Goal: Task Accomplishment & Management: Manage account settings

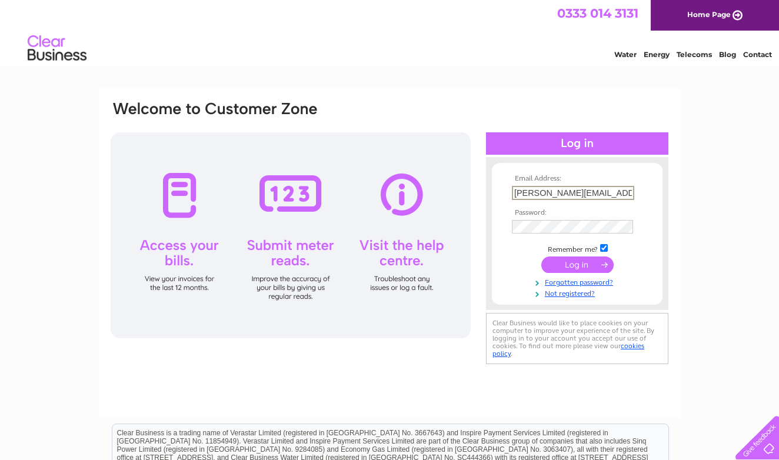
type input "salvatore.grieco@hotmail.co.uk"
click at [577, 260] on input "submit" at bounding box center [577, 265] width 72 height 16
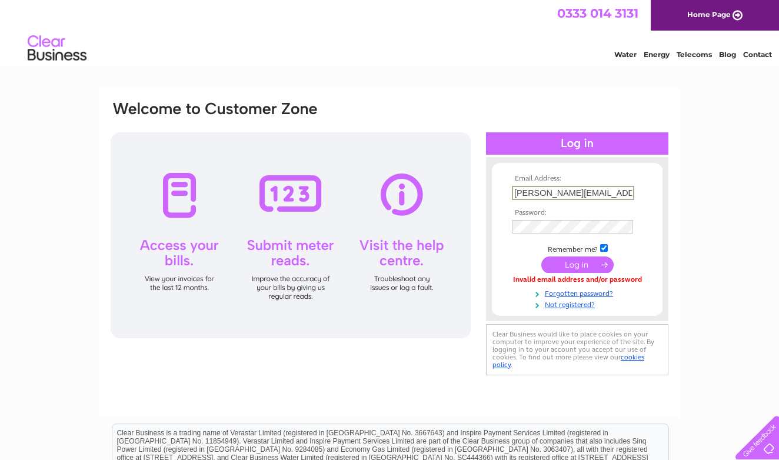
scroll to position [0, 21]
click at [587, 264] on input "submit" at bounding box center [577, 263] width 72 height 16
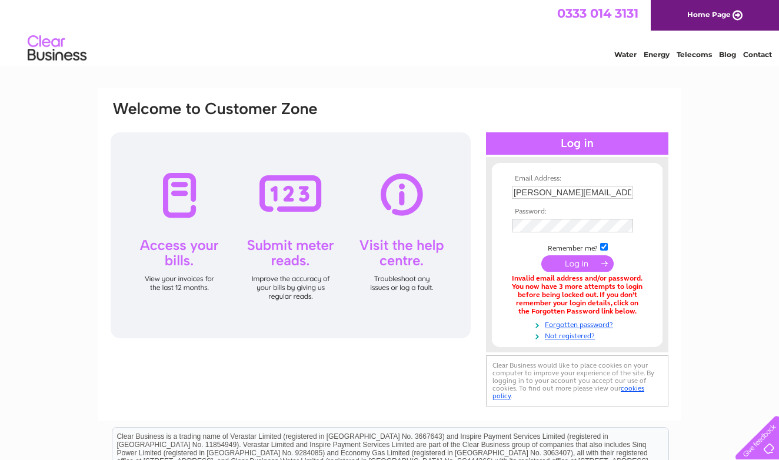
click at [587, 265] on input "submit" at bounding box center [577, 263] width 72 height 16
click at [597, 262] on input "submit" at bounding box center [577, 263] width 72 height 16
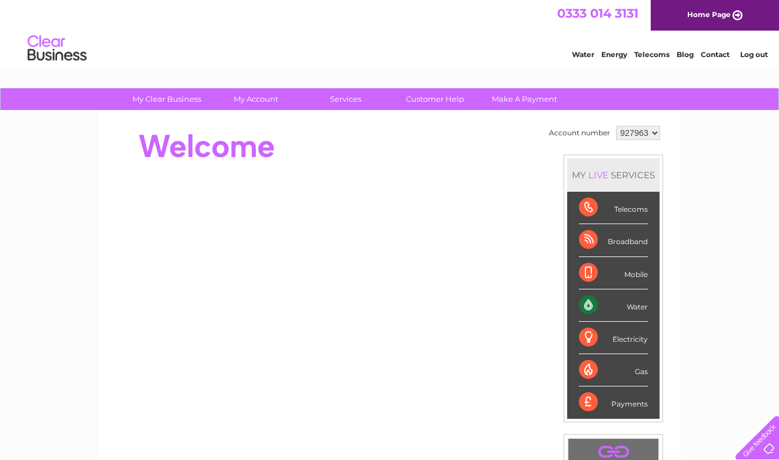
click at [592, 304] on div "Water" at bounding box center [613, 306] width 69 height 32
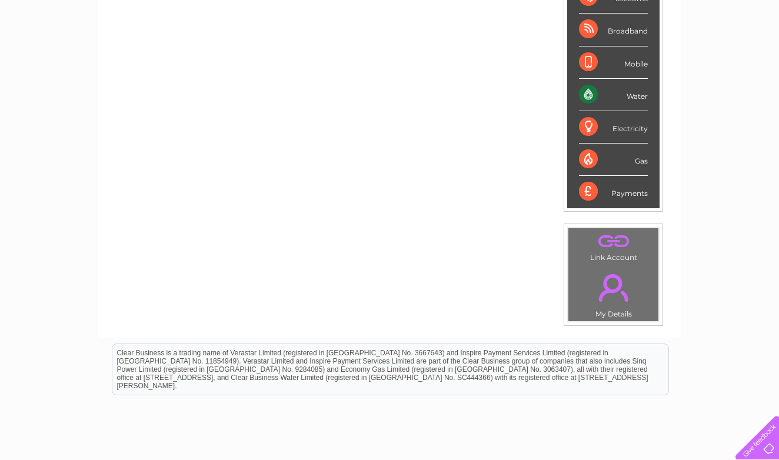
scroll to position [131, 0]
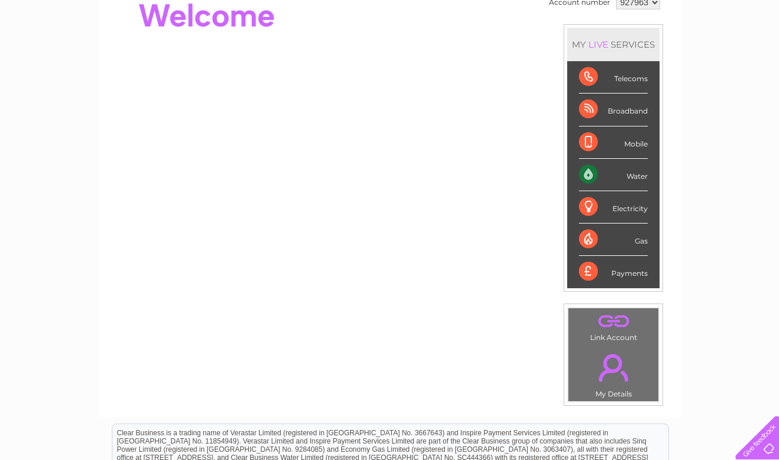
click at [593, 172] on div "Water" at bounding box center [613, 175] width 69 height 32
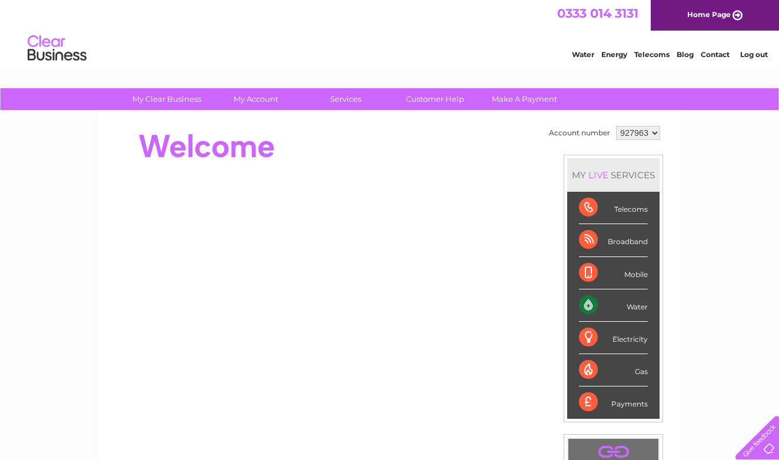
scroll to position [0, 0]
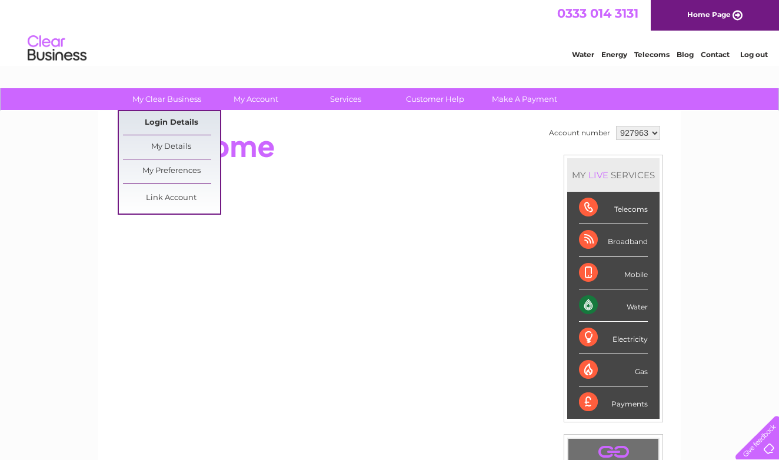
click at [181, 124] on link "Login Details" at bounding box center [171, 123] width 97 height 24
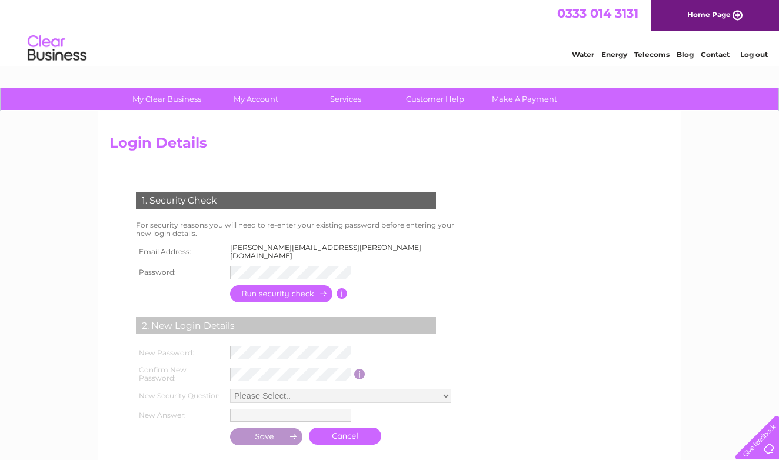
click at [305, 285] on input "button" at bounding box center [282, 293] width 104 height 17
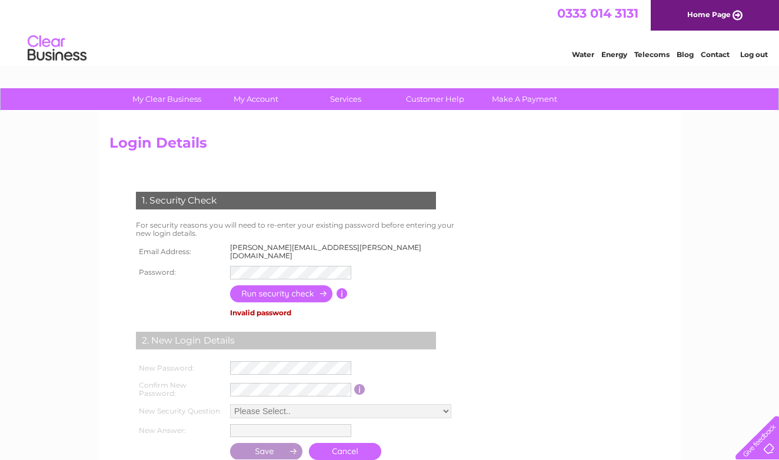
click at [322, 285] on input "button" at bounding box center [282, 293] width 104 height 17
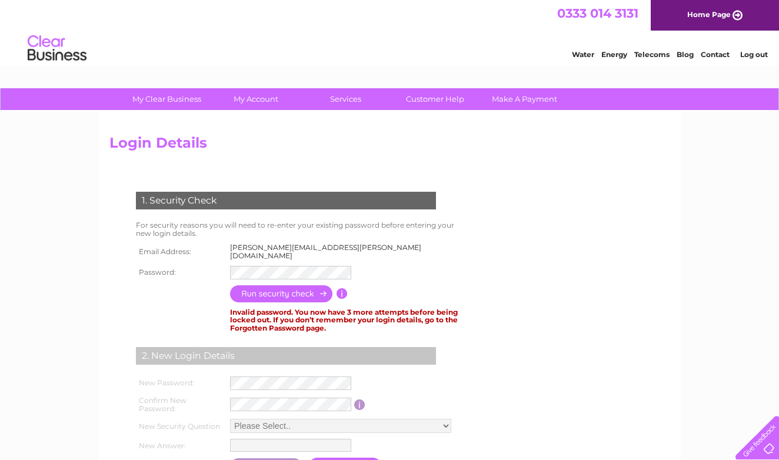
click at [327, 285] on input "button" at bounding box center [282, 293] width 104 height 17
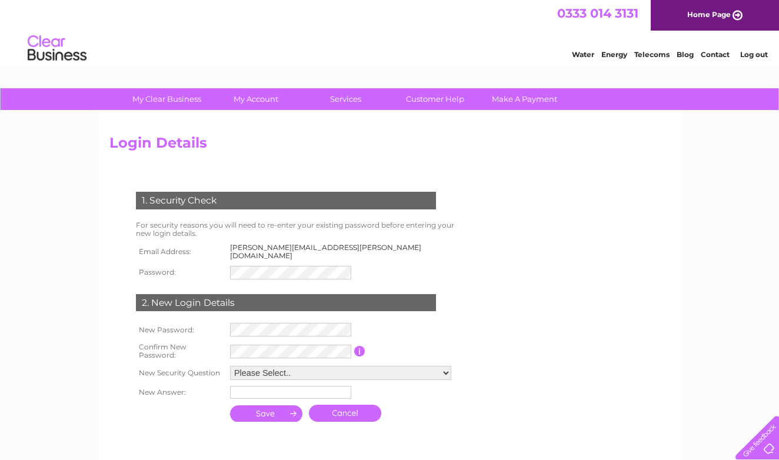
click at [291, 405] on input "submit" at bounding box center [266, 413] width 73 height 16
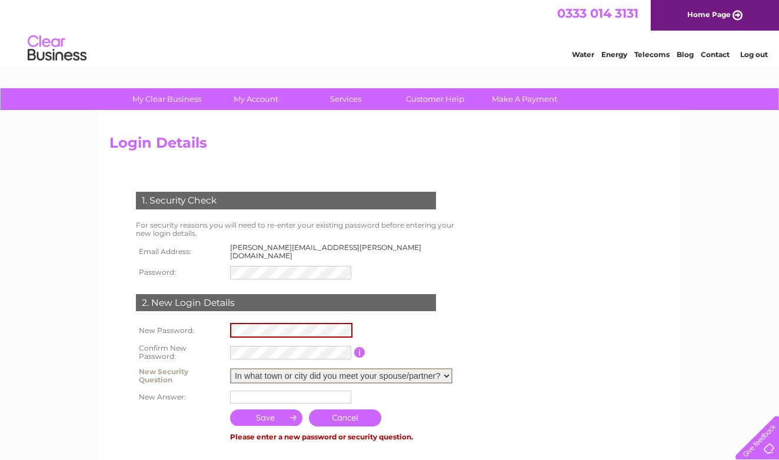
click at [290, 410] on input "submit" at bounding box center [266, 418] width 73 height 16
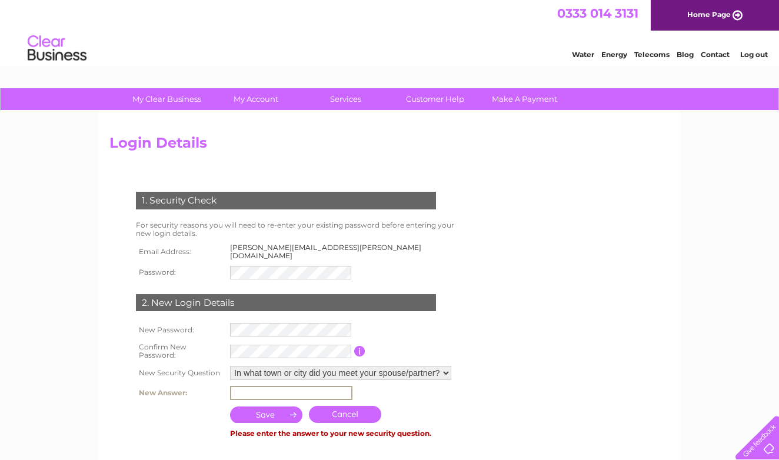
click at [295, 386] on input "text" at bounding box center [291, 393] width 122 height 14
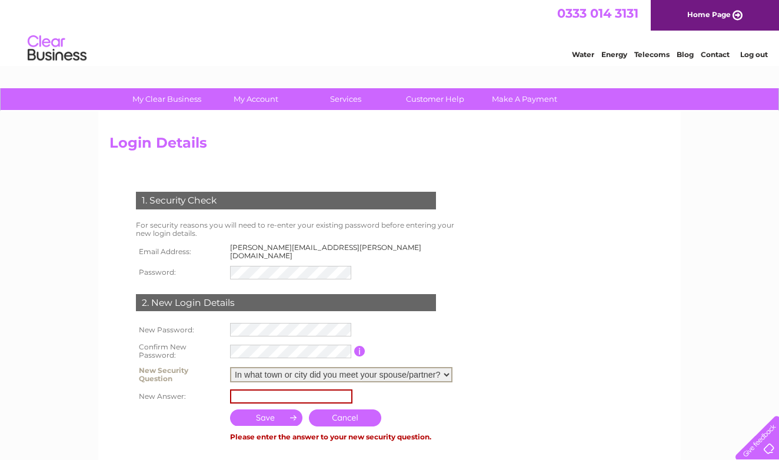
select select "1"
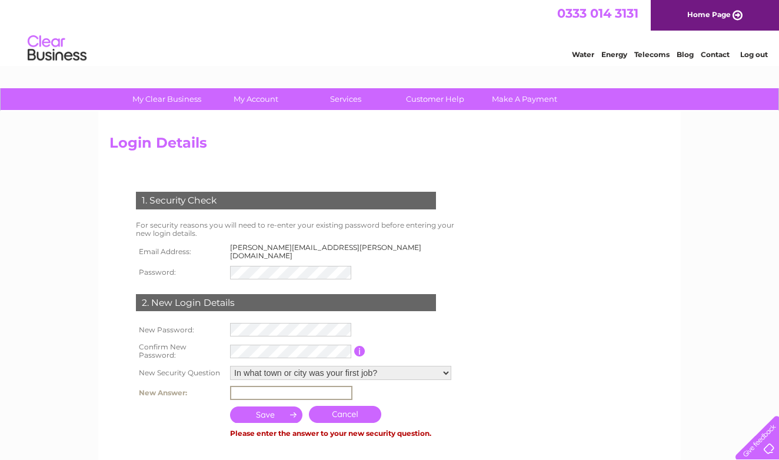
click at [300, 386] on input "text" at bounding box center [291, 393] width 122 height 14
type input "edinburgh"
click at [292, 407] on input "submit" at bounding box center [266, 415] width 73 height 16
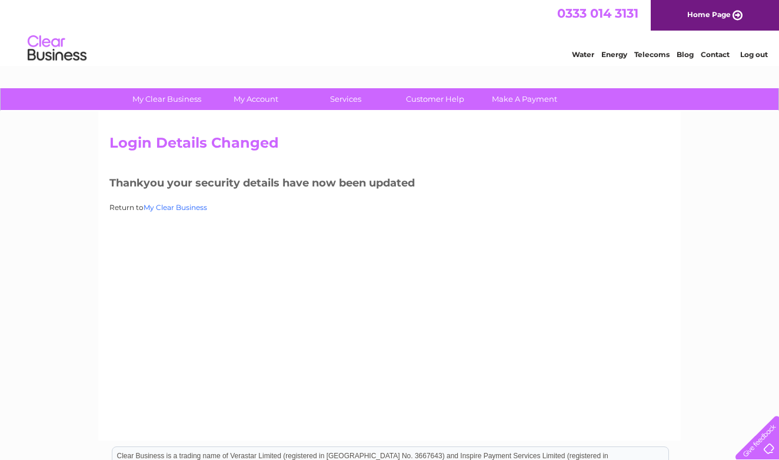
click at [184, 207] on link "My Clear Business" at bounding box center [176, 207] width 64 height 9
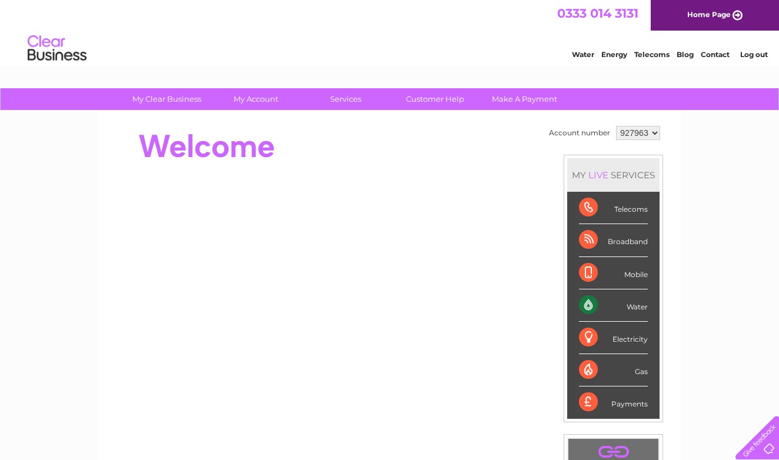
click at [590, 304] on div "Water" at bounding box center [613, 306] width 69 height 32
click at [712, 244] on div "My Clear Business Login Details My Details My Preferences Link Account My Accou…" at bounding box center [389, 418] width 779 height 661
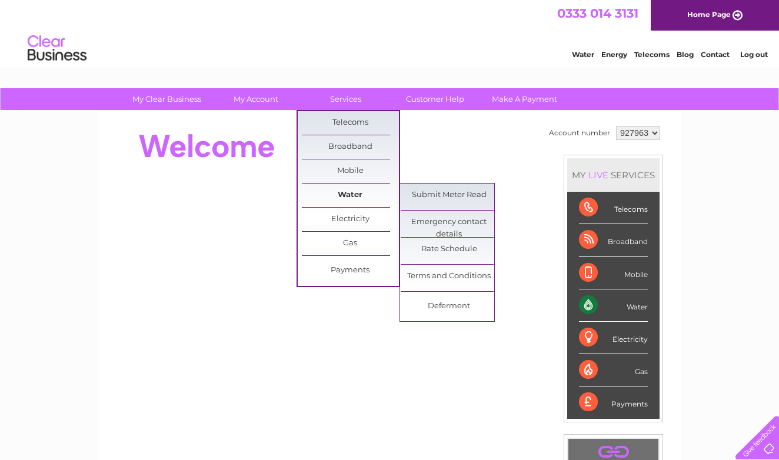
click at [357, 193] on link "Water" at bounding box center [350, 196] width 97 height 24
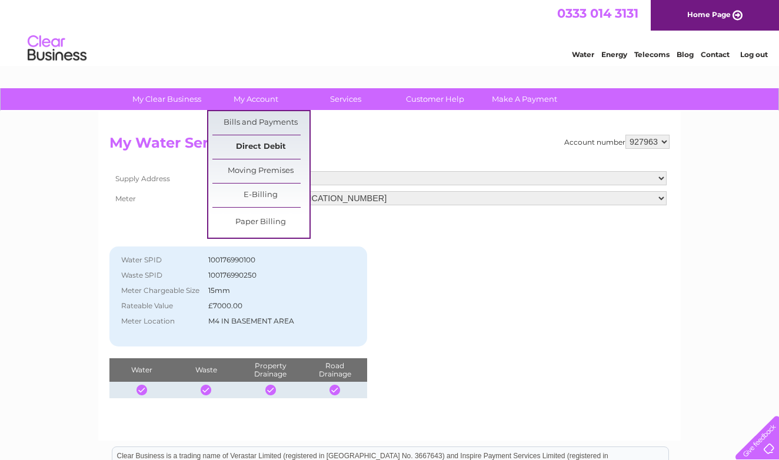
click at [264, 145] on link "Direct Debit" at bounding box center [260, 147] width 97 height 24
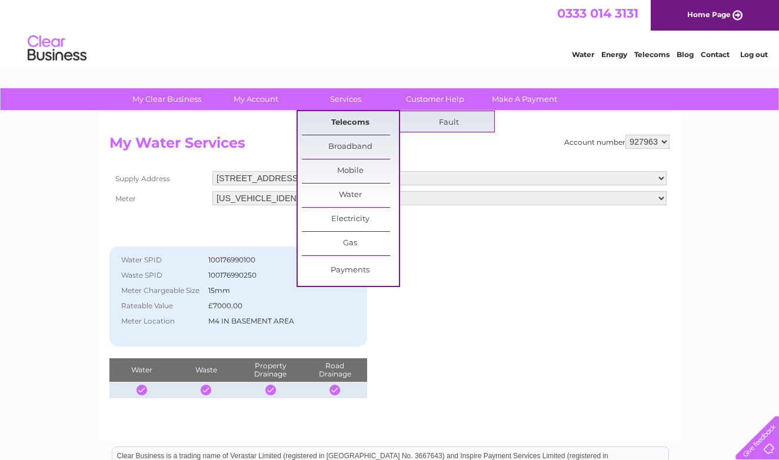
click at [322, 118] on link "Telecoms" at bounding box center [350, 123] width 97 height 24
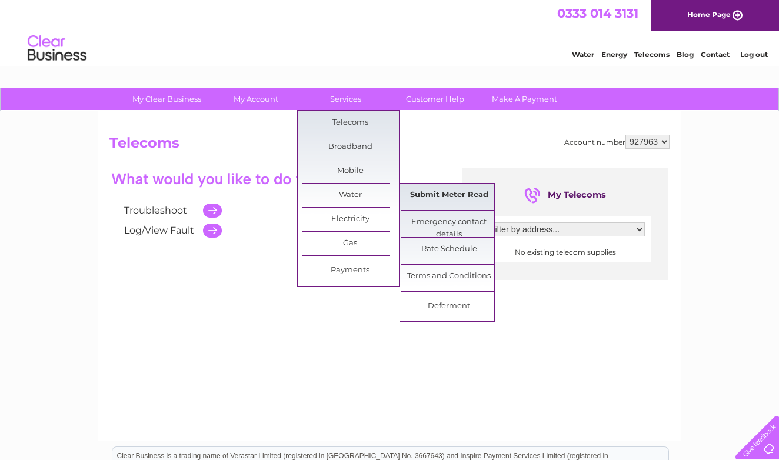
click at [441, 192] on link "Submit Meter Read" at bounding box center [449, 196] width 97 height 24
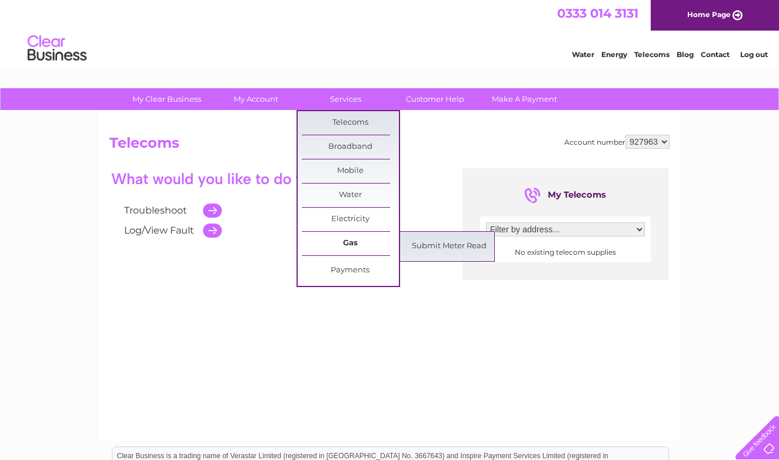
click at [359, 243] on link "Gas" at bounding box center [350, 244] width 97 height 24
click at [408, 336] on div "Troubleshoot Log/View Fault My Telecoms Filter by address... No existing teleco…" at bounding box center [389, 283] width 560 height 230
